Goal: Transaction & Acquisition: Purchase product/service

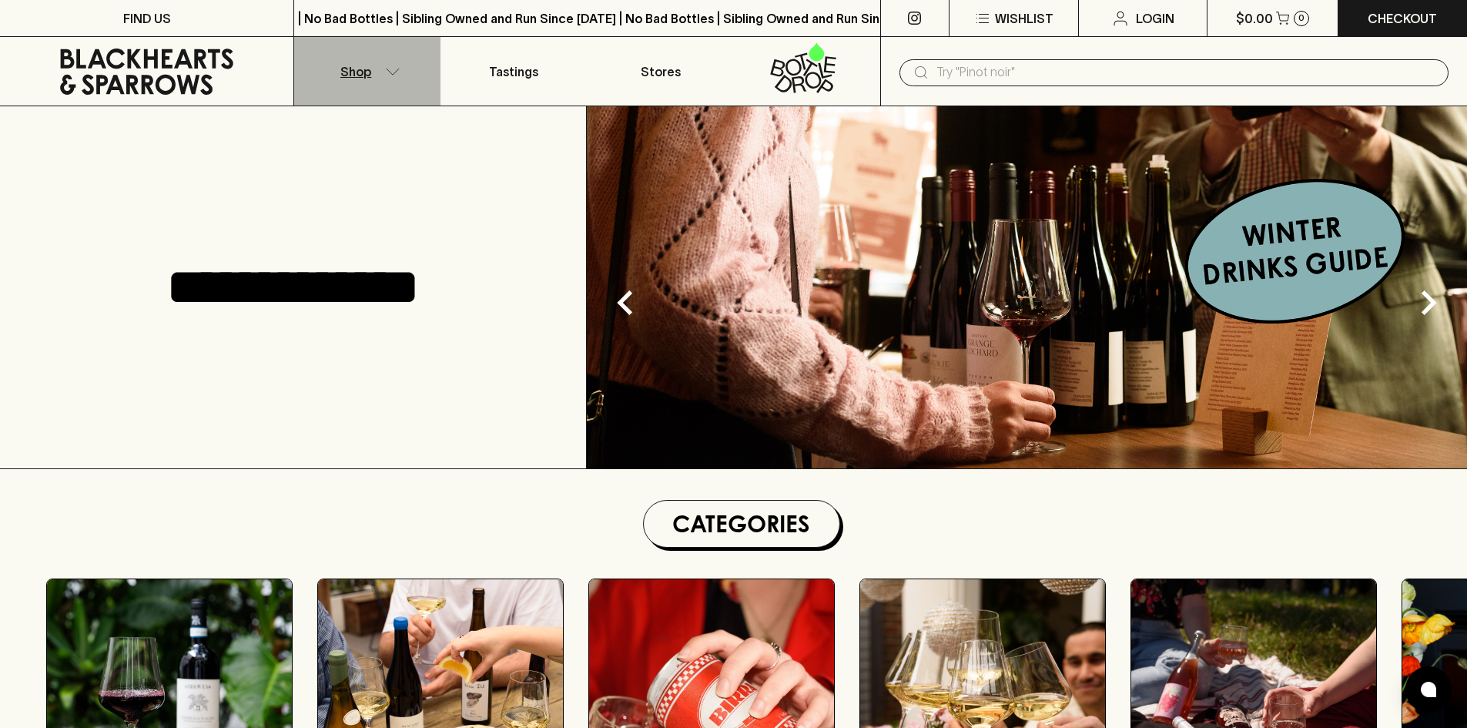
click at [378, 67] on button "Shop" at bounding box center [367, 71] width 146 height 69
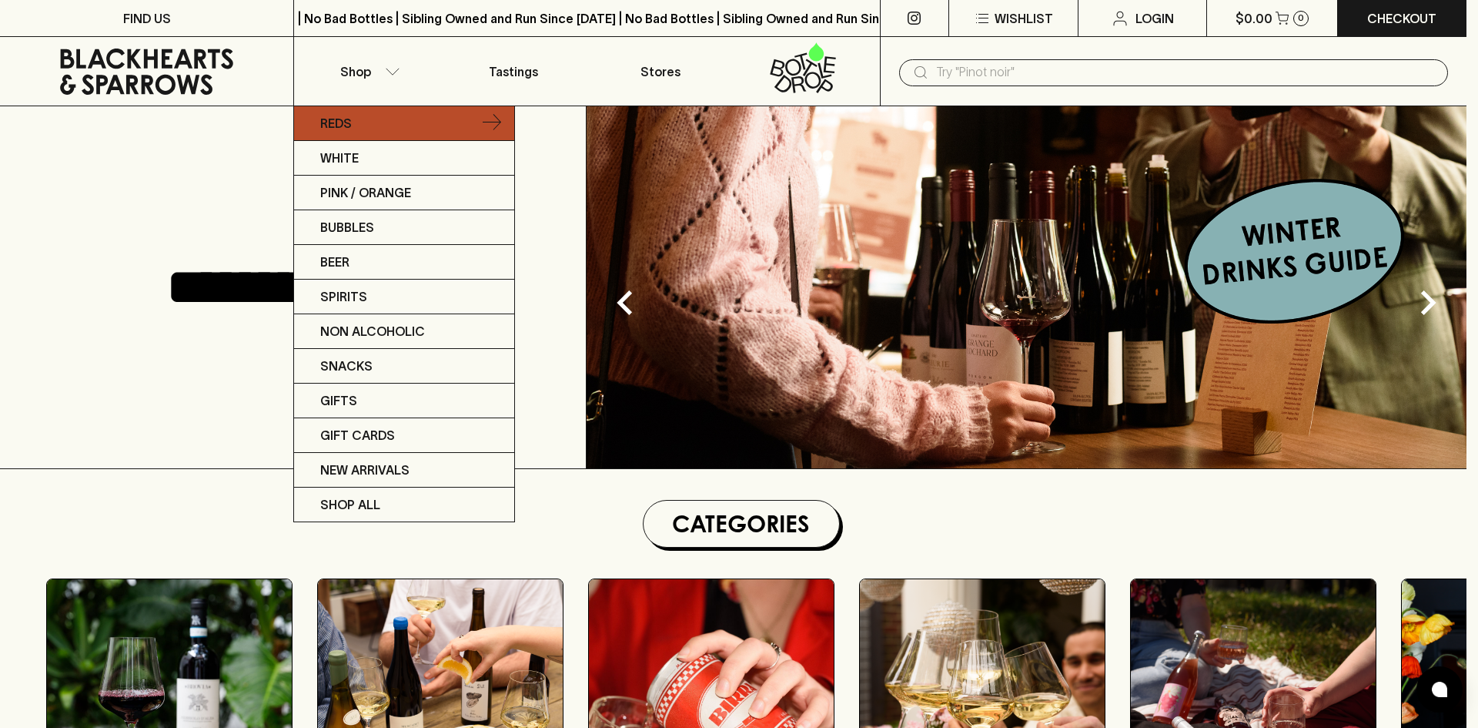
click at [466, 117] on link "Reds" at bounding box center [404, 123] width 220 height 35
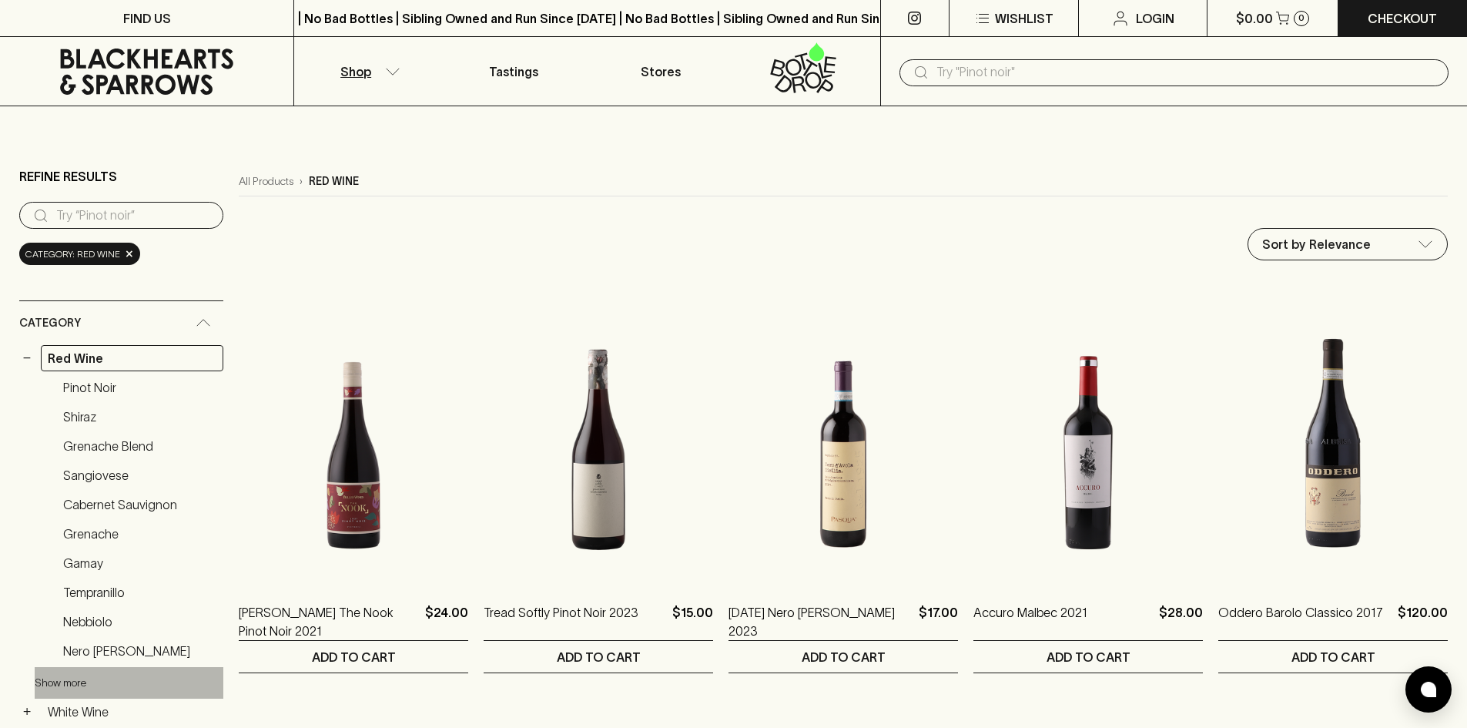
click at [65, 678] on button "Show more" at bounding box center [136, 683] width 202 height 32
click at [86, 417] on link "Shiraz" at bounding box center [139, 416] width 167 height 26
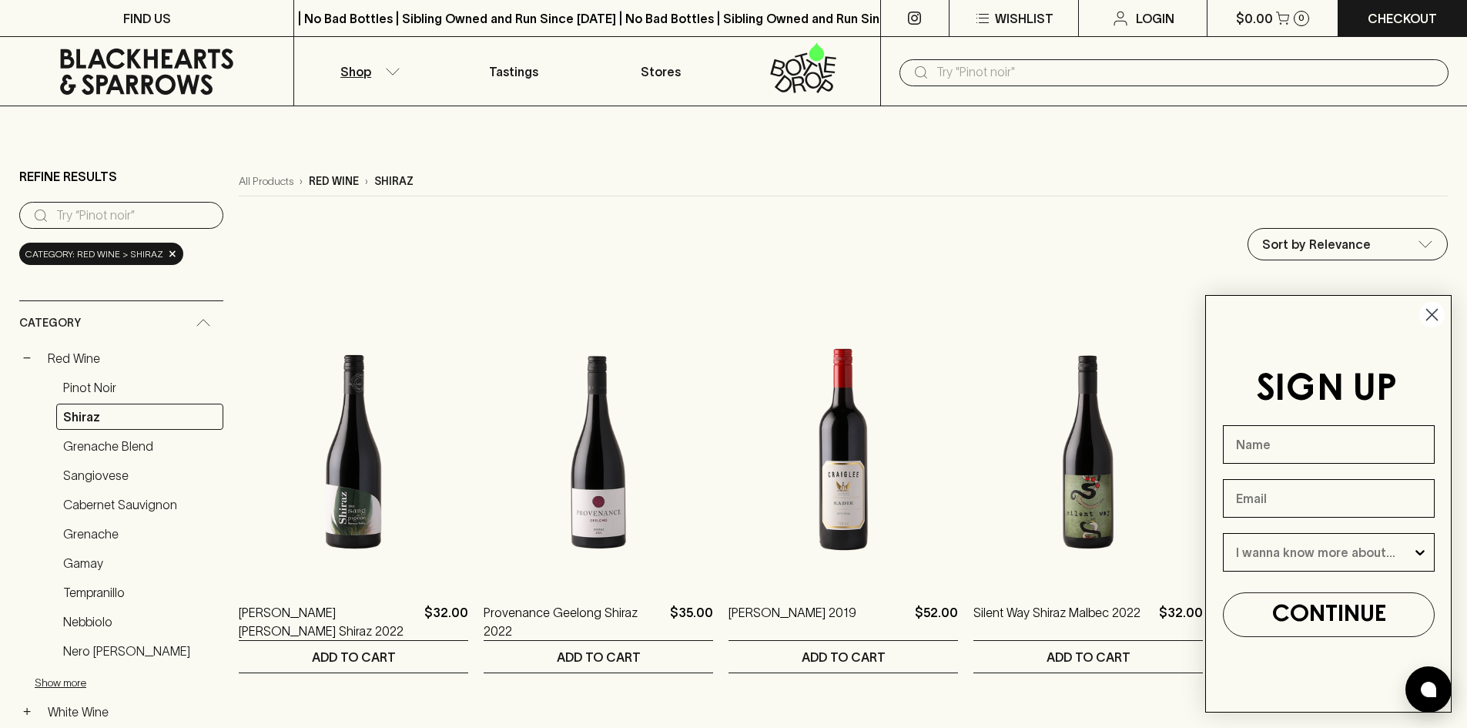
click at [1434, 314] on circle "Close dialog" at bounding box center [1431, 314] width 25 height 25
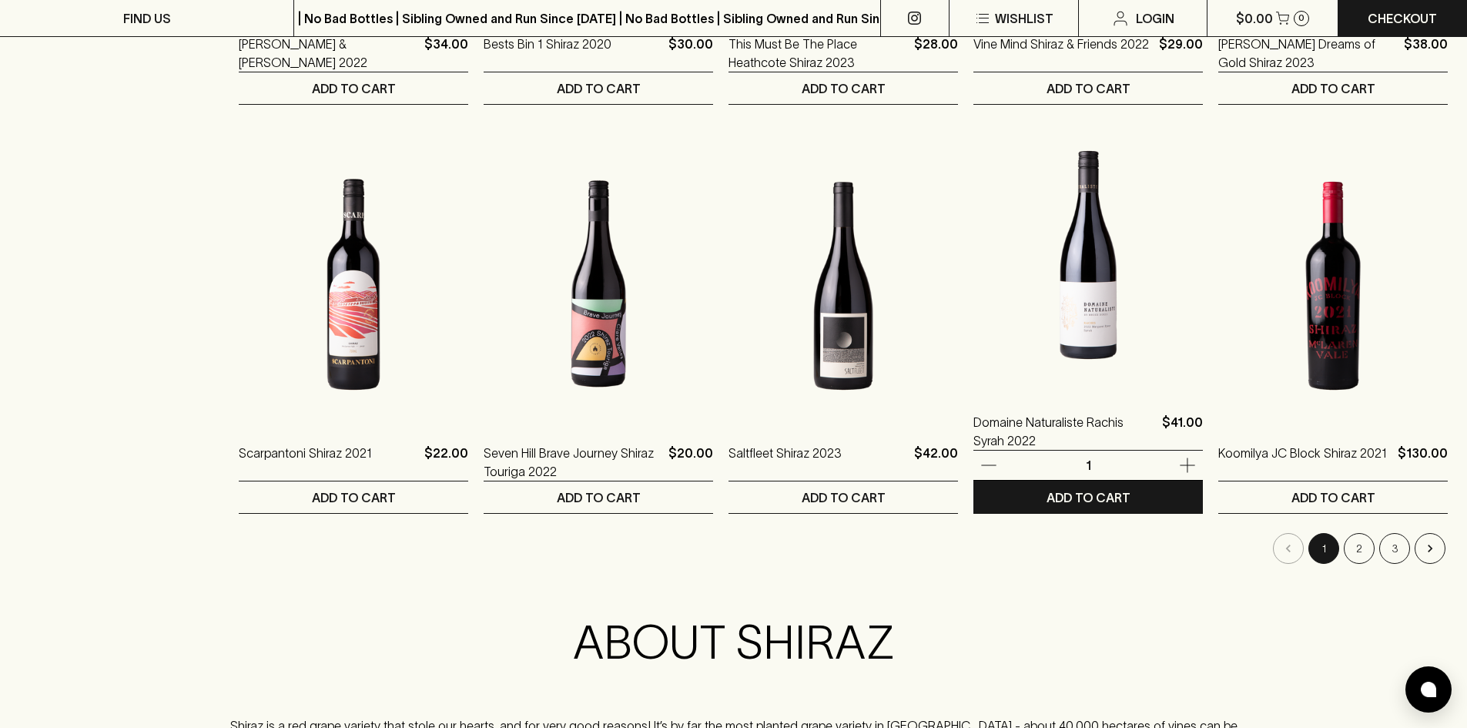
scroll to position [1463, 0]
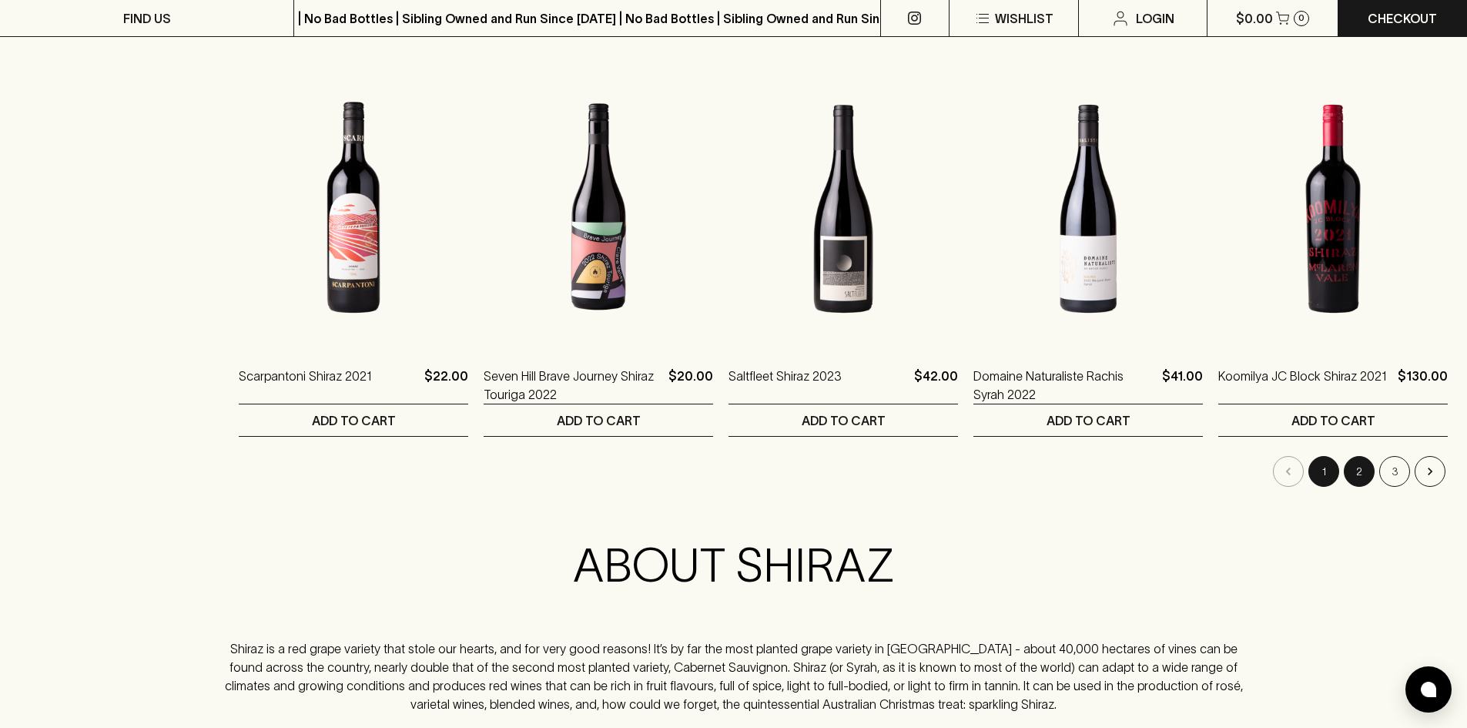
click at [1371, 468] on button "2" at bounding box center [1359, 471] width 31 height 31
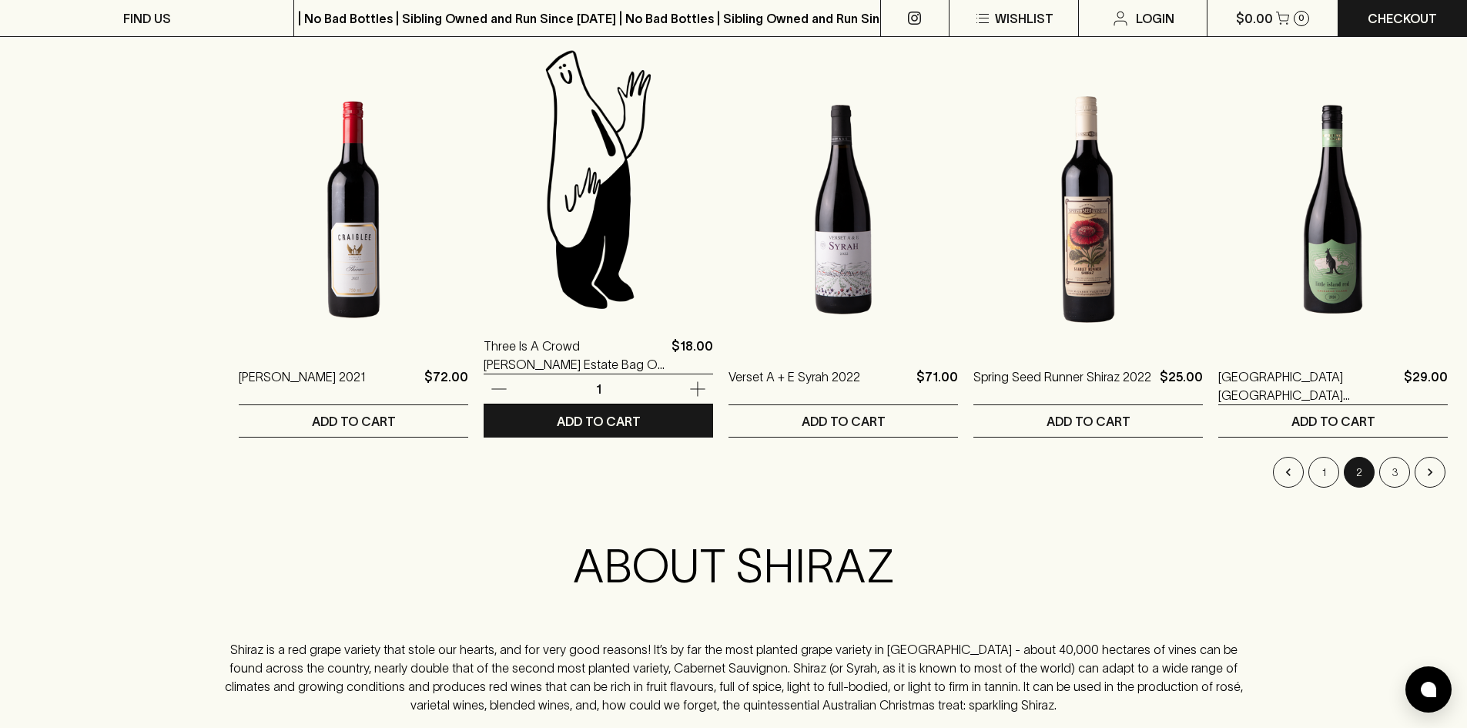
scroll to position [1463, 0]
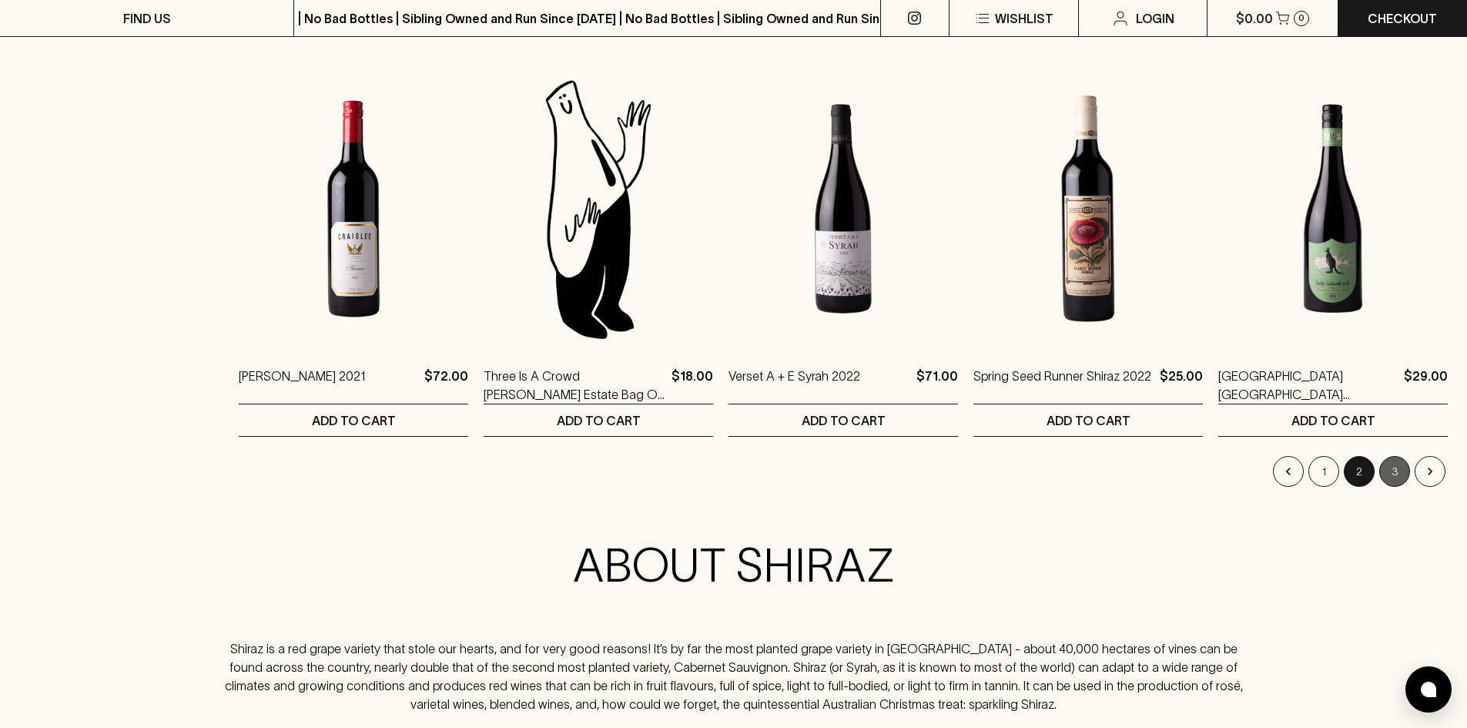
click at [1388, 472] on button "3" at bounding box center [1394, 471] width 31 height 31
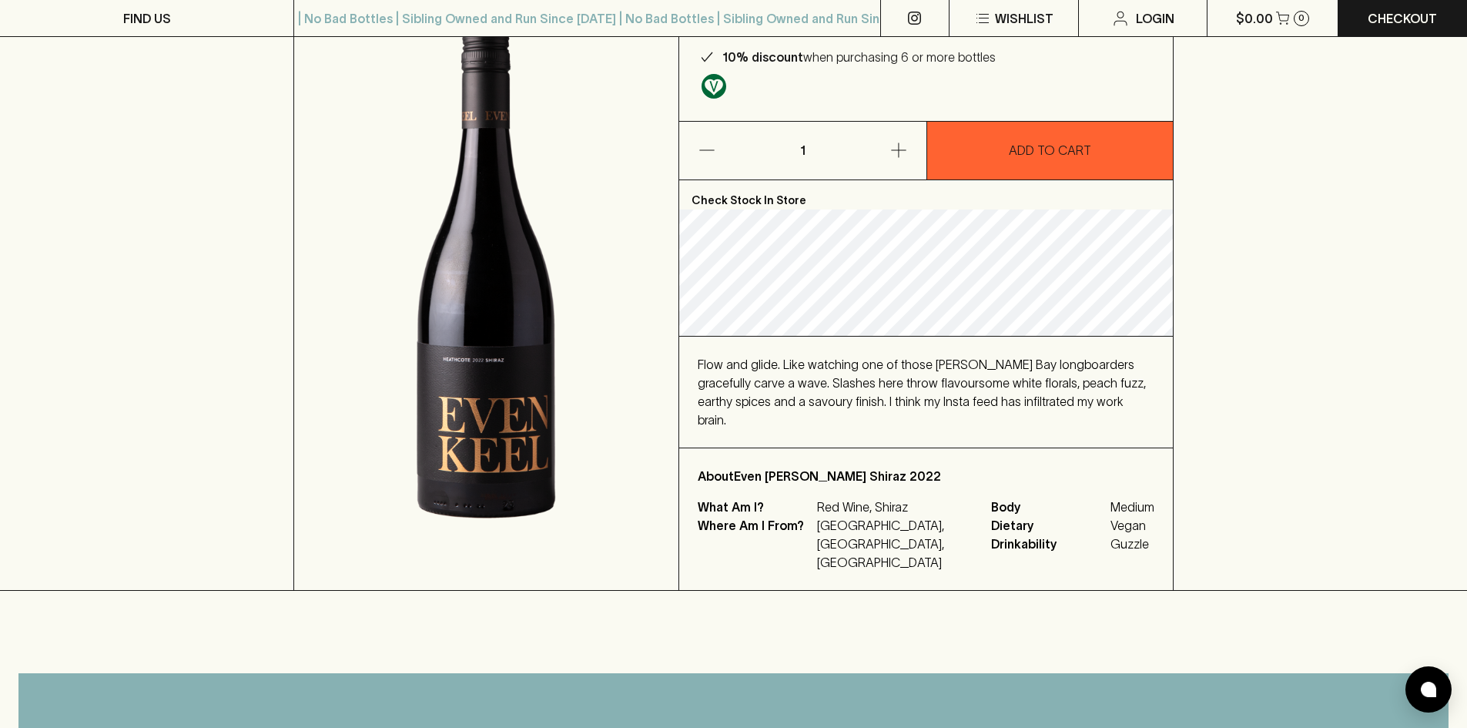
scroll to position [231, 0]
